Goal: Find contact information: Find contact information

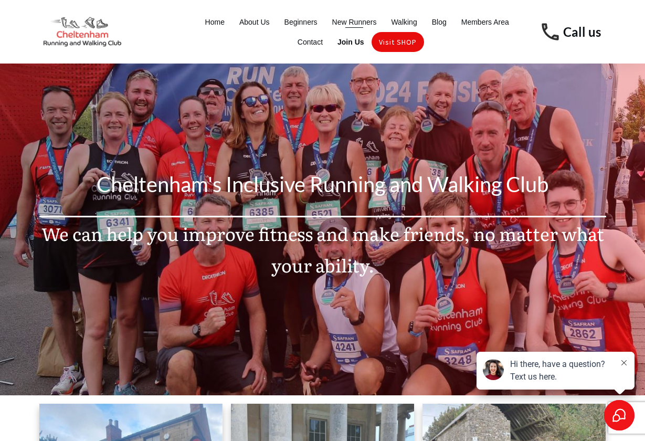
click at [361, 19] on span "New Runners" at bounding box center [354, 22] width 45 height 15
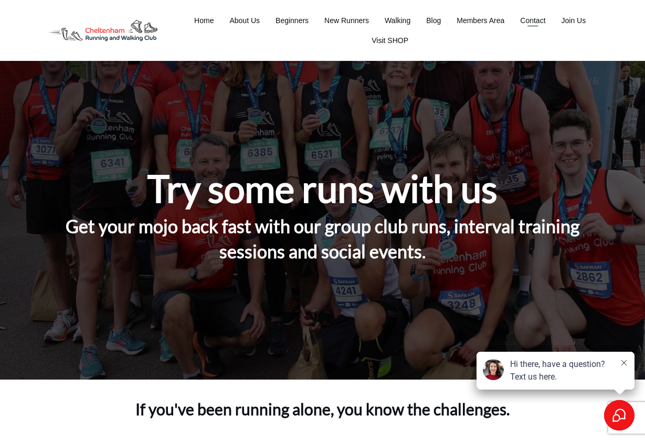
click at [535, 28] on li "Contact" at bounding box center [533, 21] width 41 height 20
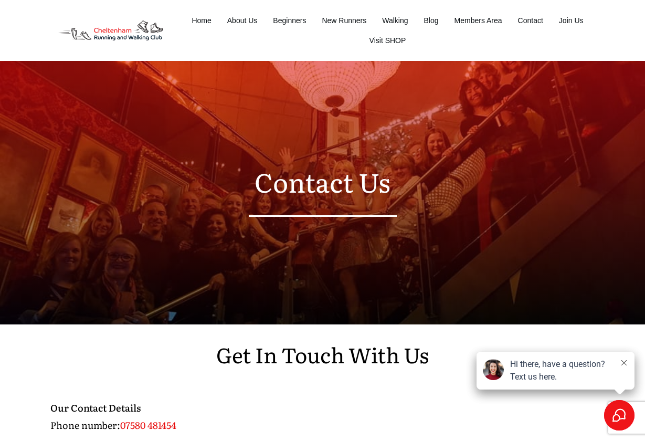
scroll to position [244, 0]
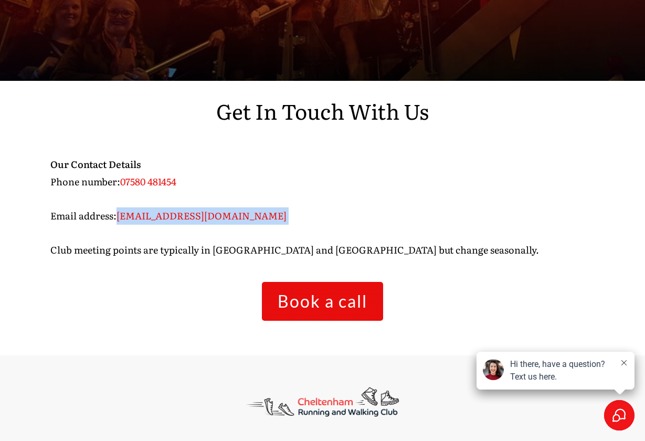
drag, startPoint x: 119, startPoint y: 219, endPoint x: 256, endPoint y: 220, distance: 137.6
click at [256, 220] on span "conor@cheltenhamrunning.co.uk" at bounding box center [202, 215] width 170 height 14
click at [316, 189] on p "Our Contact Details Phone number: 07580 481454 Email address: conor@cheltenhamr…" at bounding box center [322, 213] width 545 height 115
drag, startPoint x: 120, startPoint y: 211, endPoint x: 273, endPoint y: 217, distance: 152.9
click at [273, 217] on p "Our Contact Details Phone number: 07580 481454 Email address: conor@cheltenhamr…" at bounding box center [322, 213] width 545 height 115
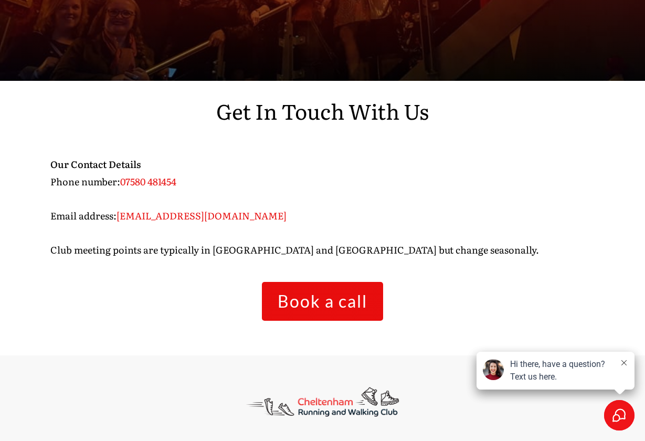
click at [326, 301] on span "Book a call" at bounding box center [323, 301] width 90 height 20
